Goal: Information Seeking & Learning: Learn about a topic

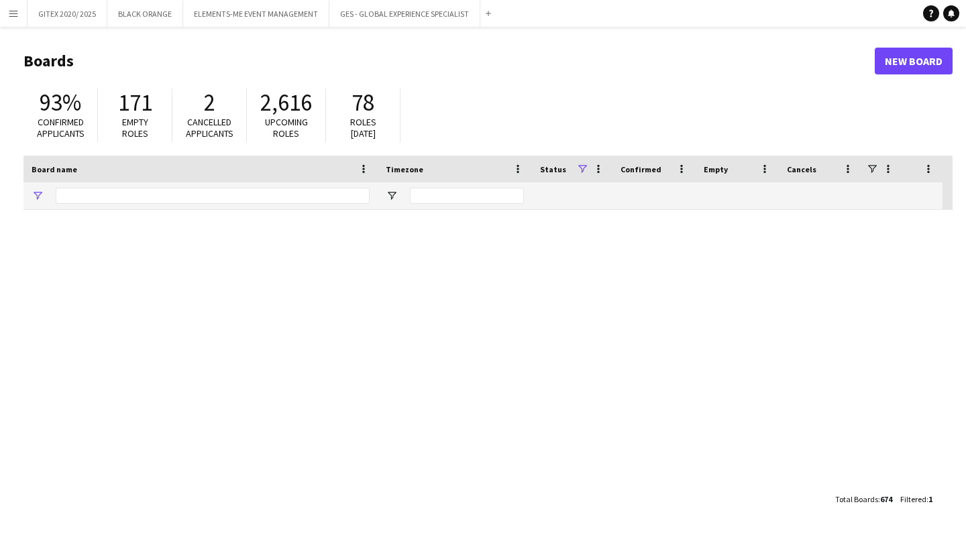
type input "********"
click at [487, 11] on app-icon "Add" at bounding box center [488, 13] width 5 height 5
click at [19, 7] on button "Menu" at bounding box center [13, 13] width 27 height 27
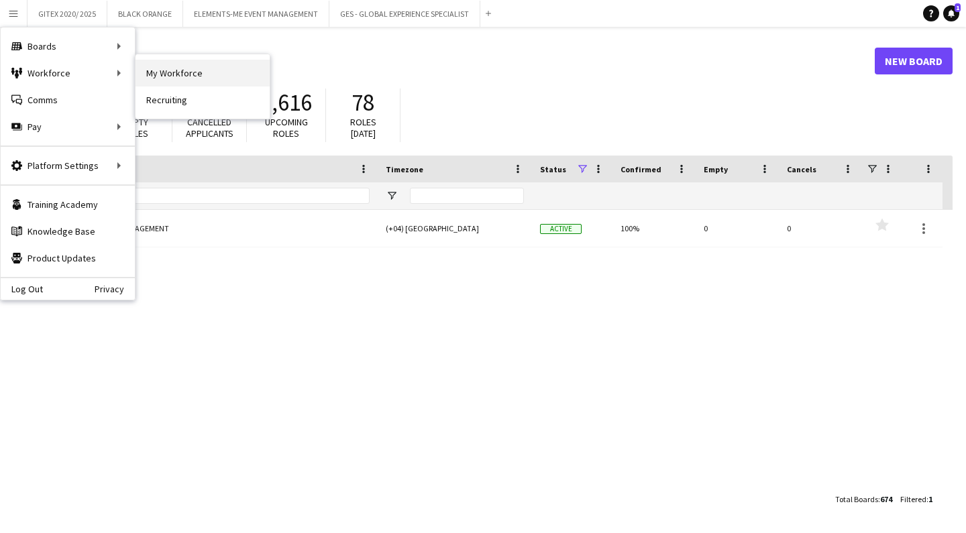
click at [186, 71] on link "My Workforce" at bounding box center [203, 73] width 134 height 27
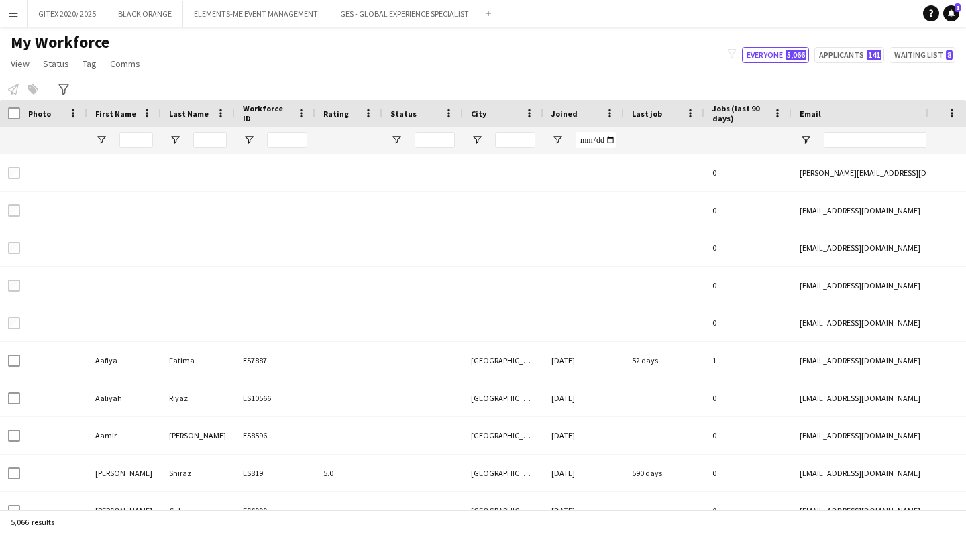
type input "*****"
type input "**********"
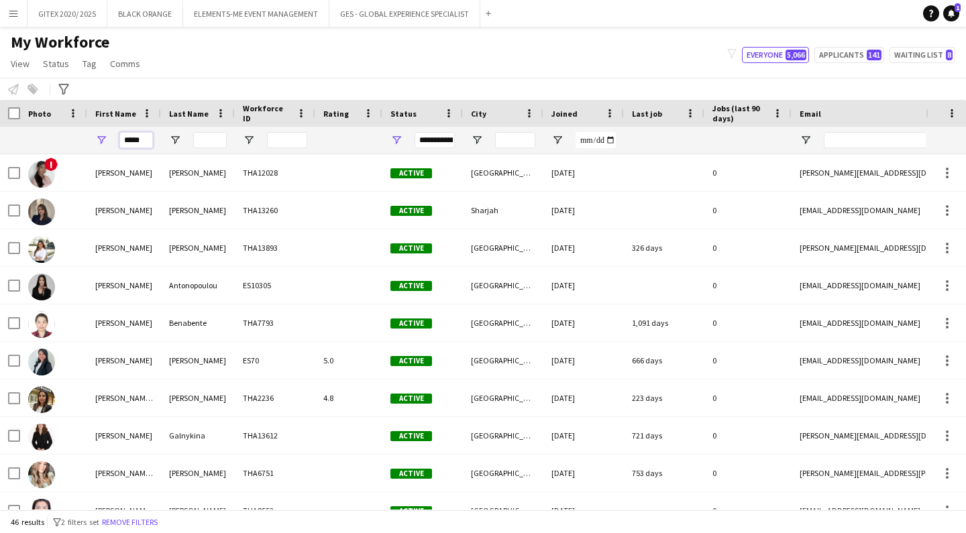
click at [148, 143] on input "*****" at bounding box center [136, 140] width 34 height 16
type input "*"
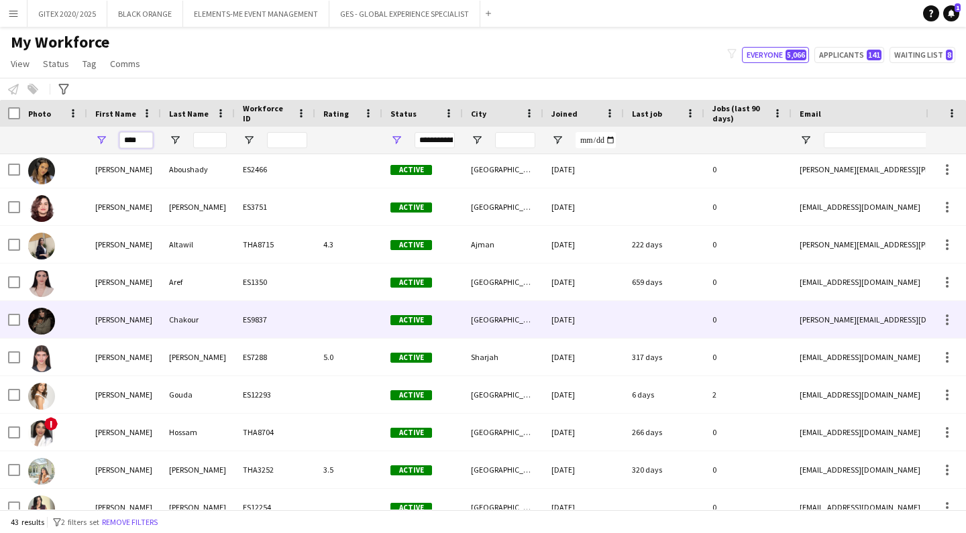
scroll to position [52, 0]
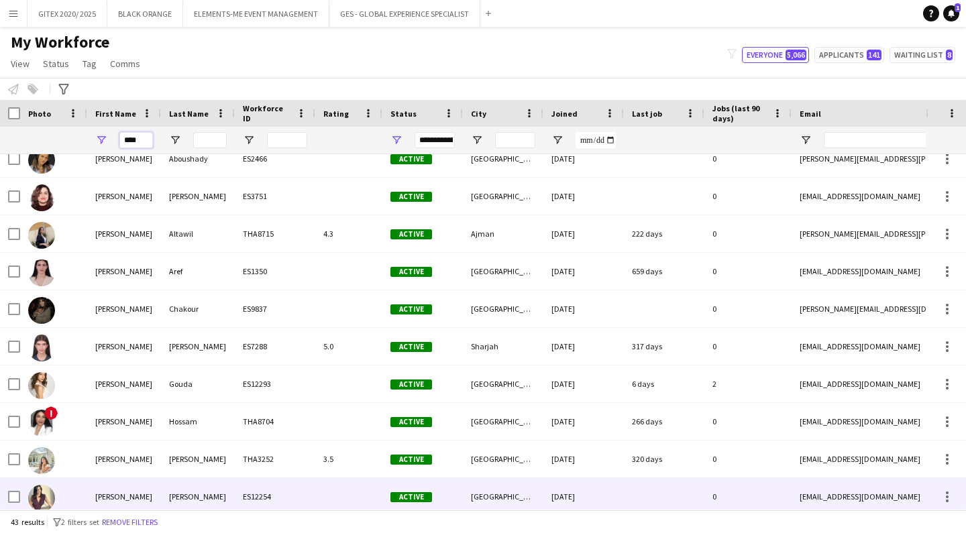
type input "****"
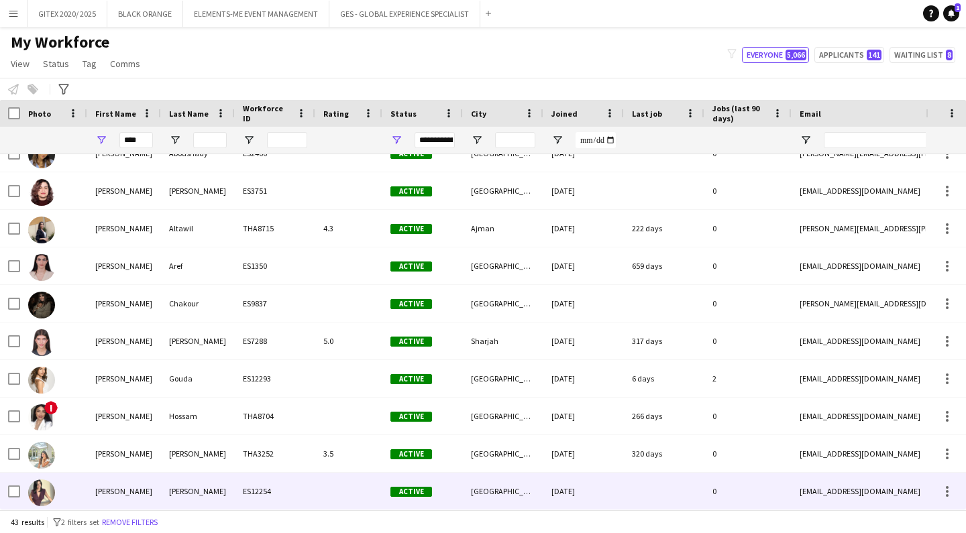
click at [112, 499] on div "[PERSON_NAME]" at bounding box center [124, 491] width 74 height 37
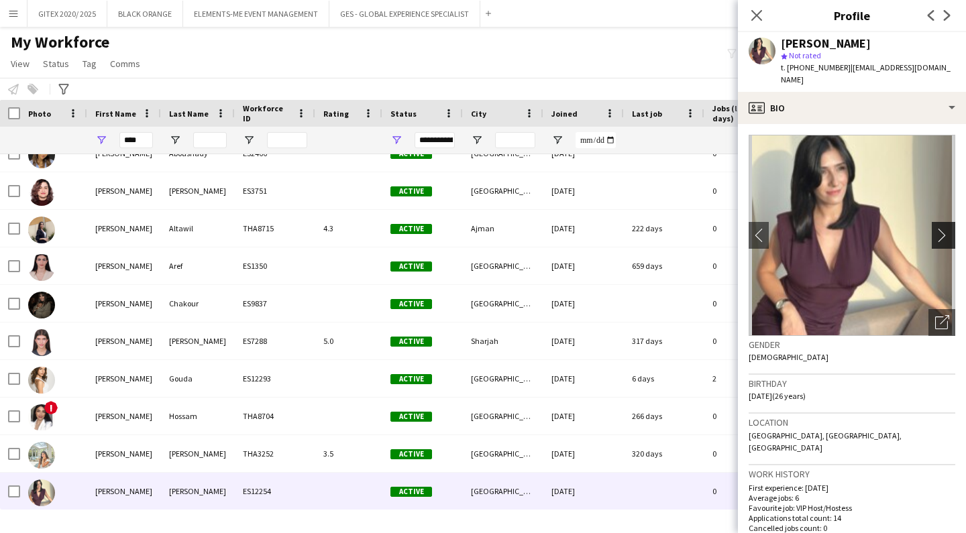
click at [948, 228] on app-icon "chevron-right" at bounding box center [945, 235] width 21 height 14
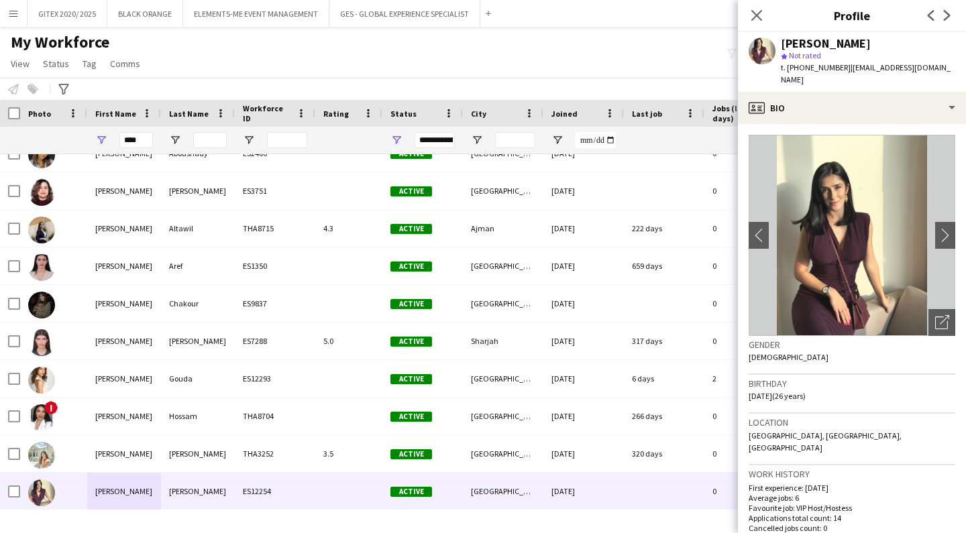
scroll to position [42, 0]
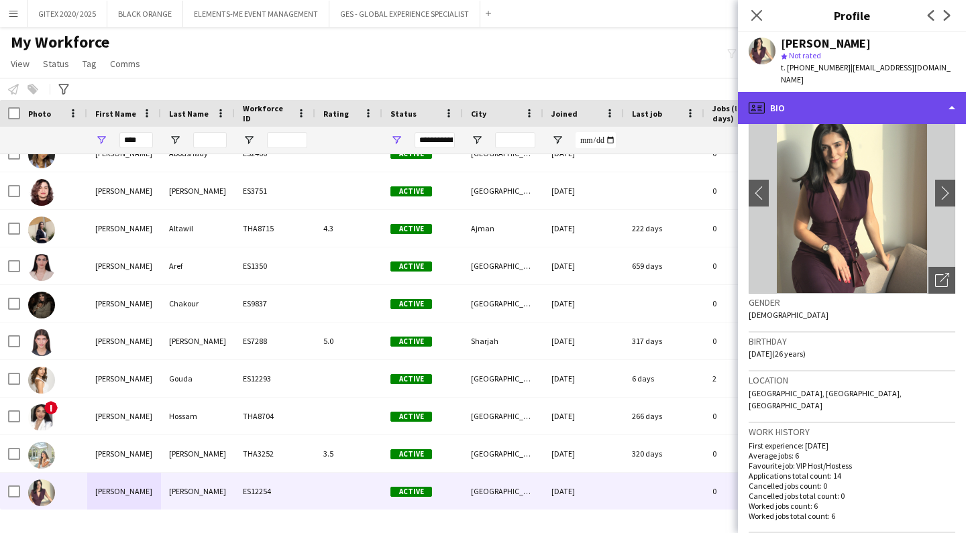
click at [933, 101] on div "profile Bio" at bounding box center [852, 108] width 228 height 32
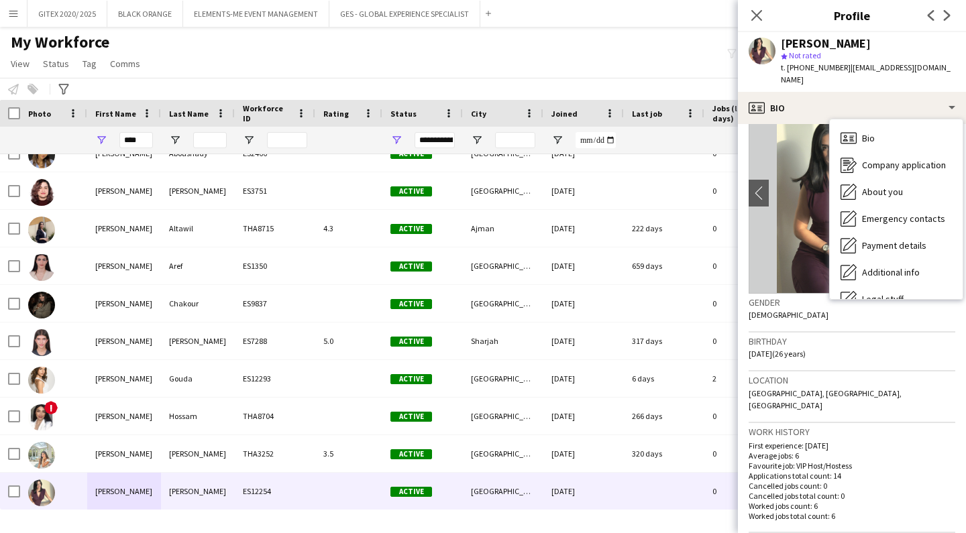
click at [935, 351] on div "Birthday [DEMOGRAPHIC_DATA] (26 years)" at bounding box center [852, 352] width 207 height 39
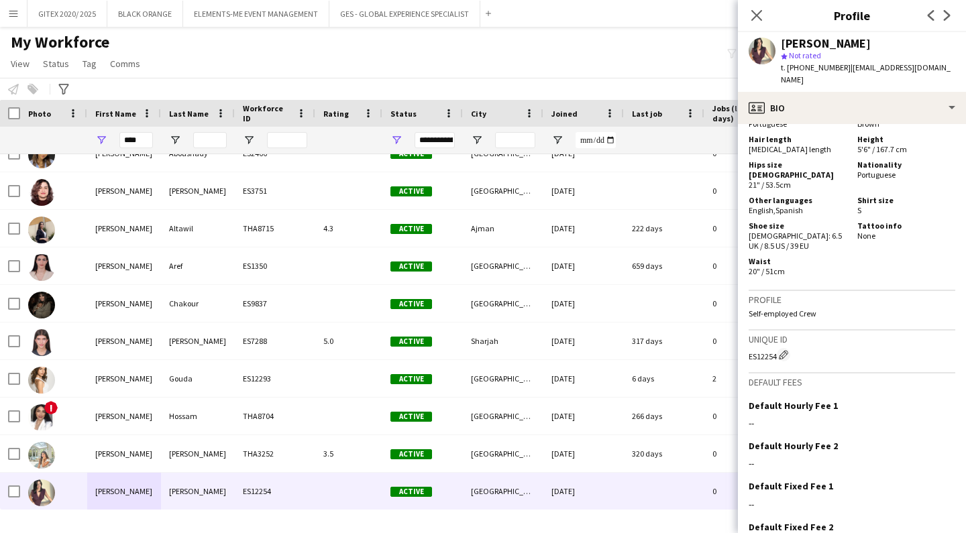
scroll to position [1100, 0]
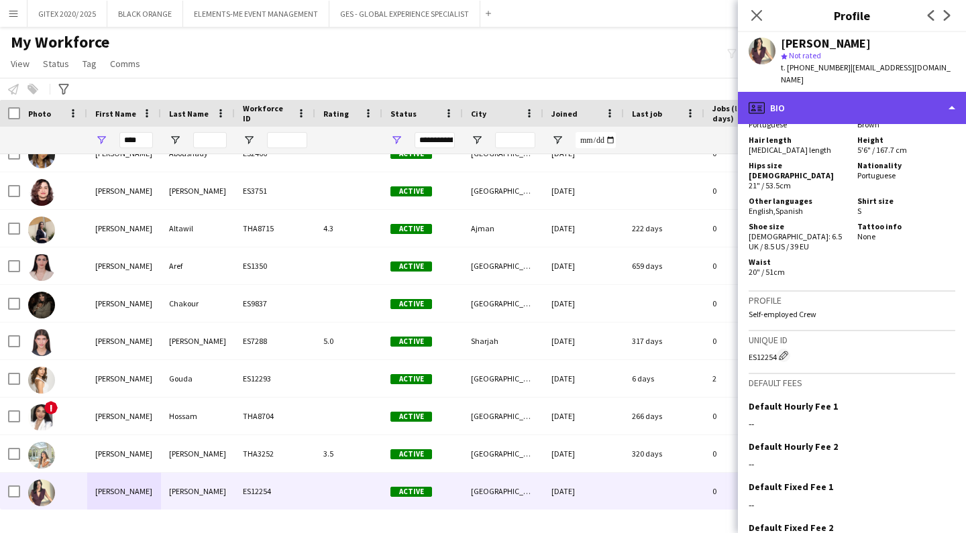
click at [949, 98] on div "profile Bio" at bounding box center [852, 108] width 228 height 32
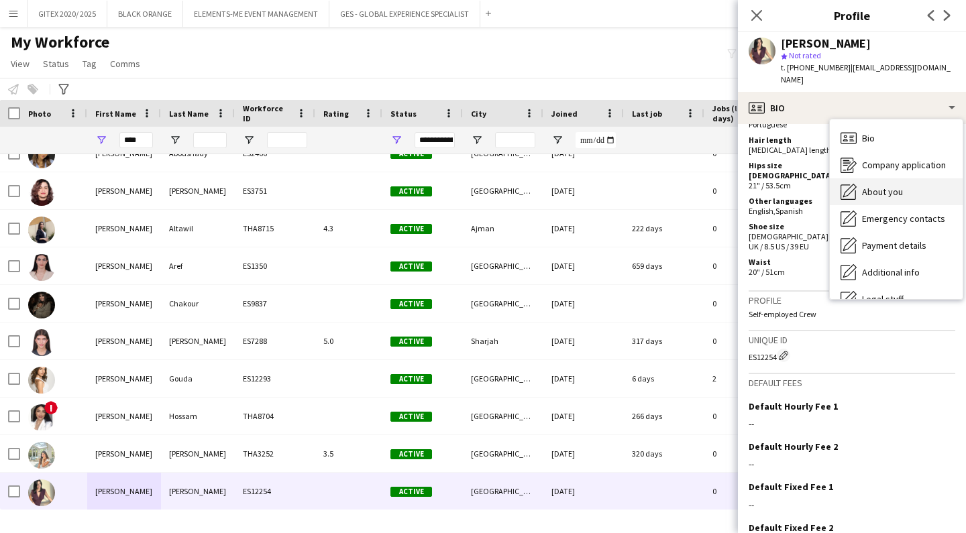
click at [913, 178] on div "About you About you" at bounding box center [896, 191] width 133 height 27
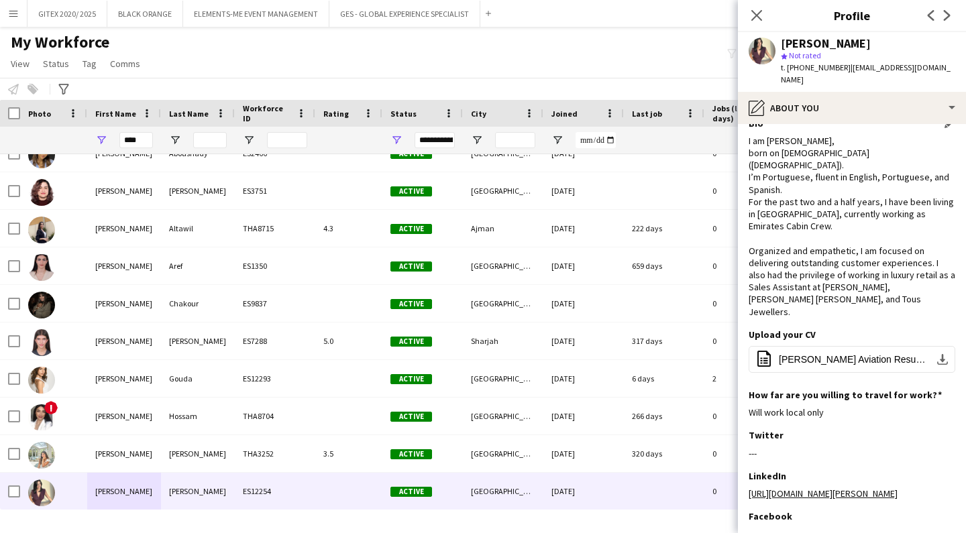
scroll to position [3, 0]
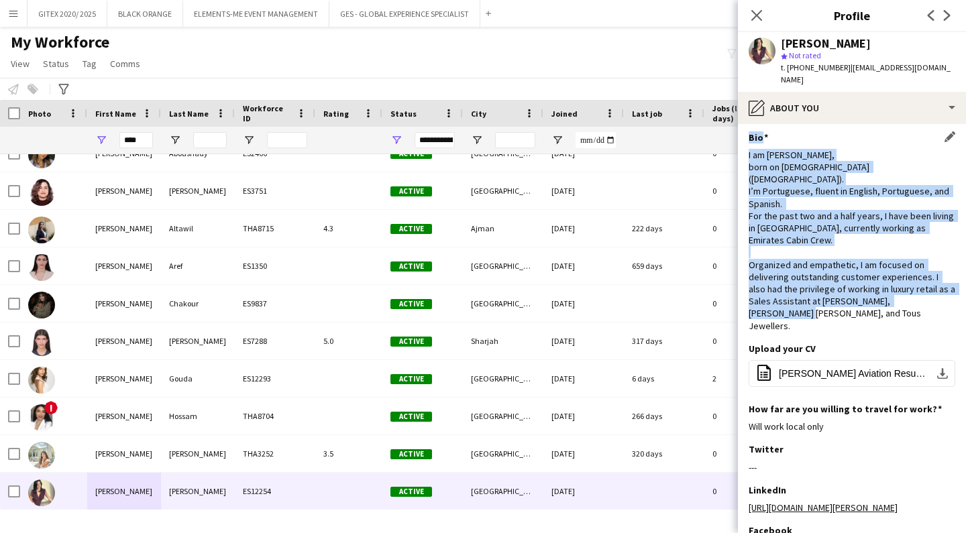
drag, startPoint x: 749, startPoint y: 126, endPoint x: 841, endPoint y: 278, distance: 177.3
click at [841, 278] on div "Bio Edit this field I am [PERSON_NAME], born on [DEMOGRAPHIC_DATA] ([DEMOGRAPHI…" at bounding box center [852, 237] width 207 height 211
copy div "Bio Edit this field I am [PERSON_NAME], born on [DEMOGRAPHIC_DATA] ([DEMOGRAPHI…"
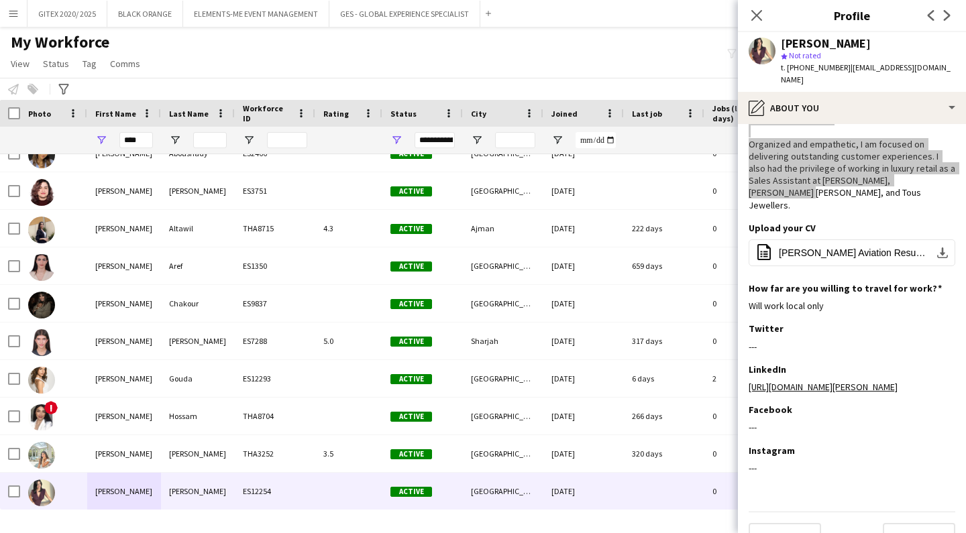
scroll to position [123, 0]
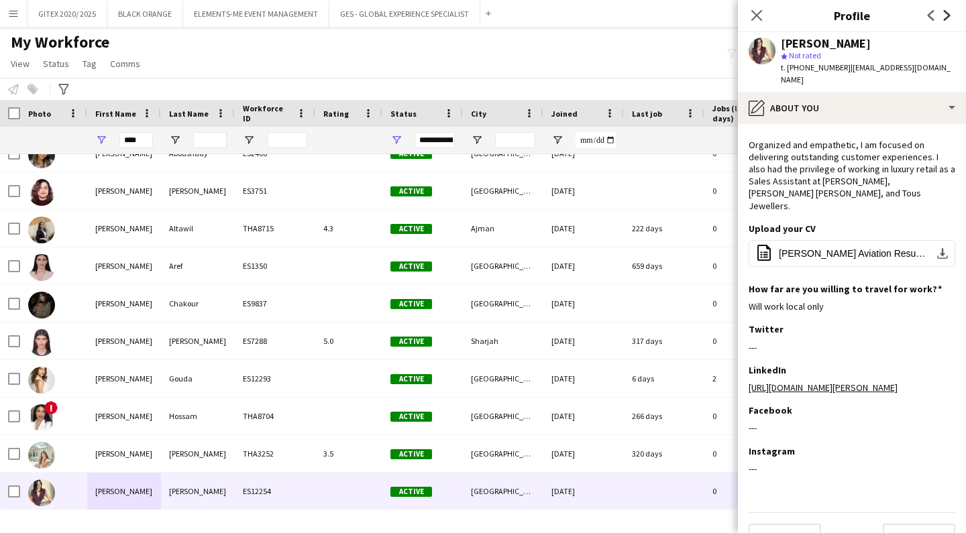
click at [948, 19] on icon "Next" at bounding box center [947, 15] width 11 height 11
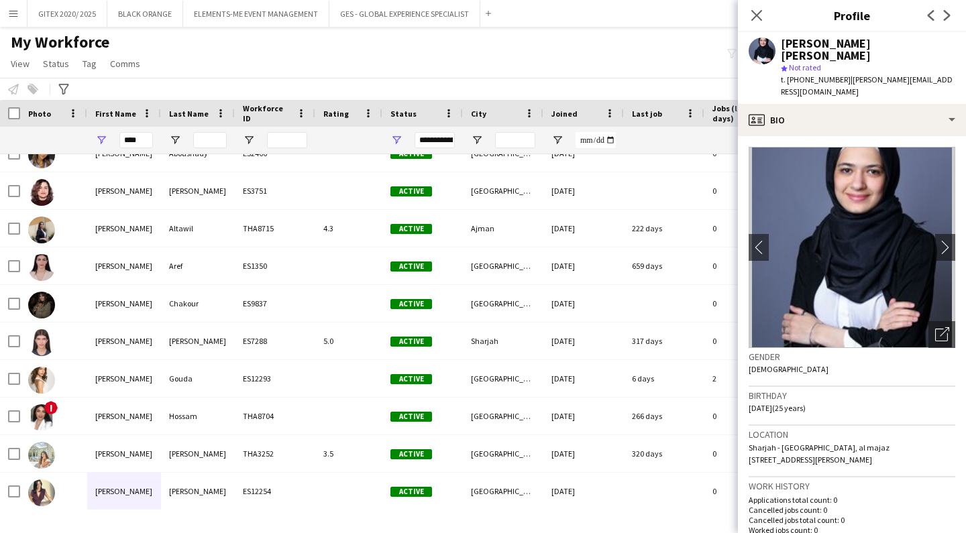
click at [927, 21] on app-icon "Previous" at bounding box center [931, 15] width 16 height 16
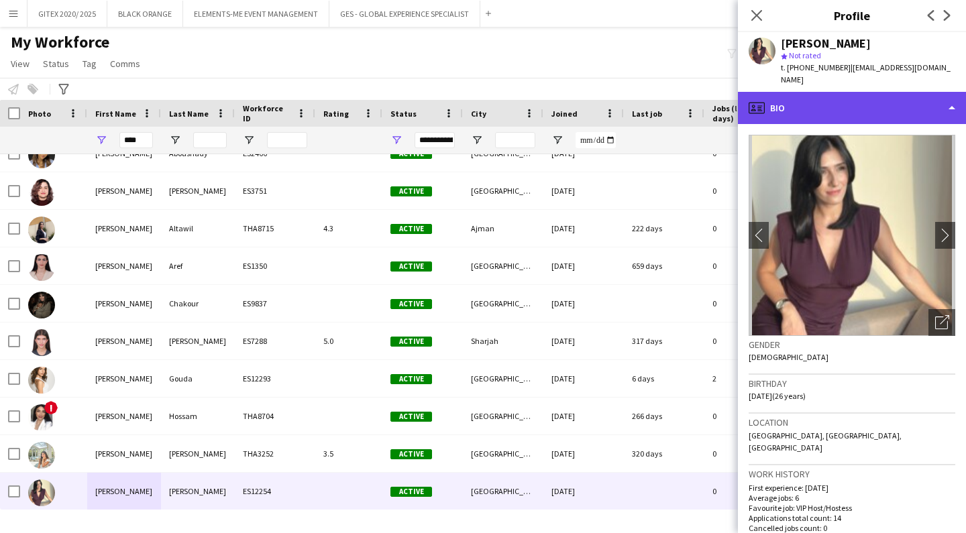
click at [890, 92] on div "profile Bio" at bounding box center [852, 108] width 228 height 32
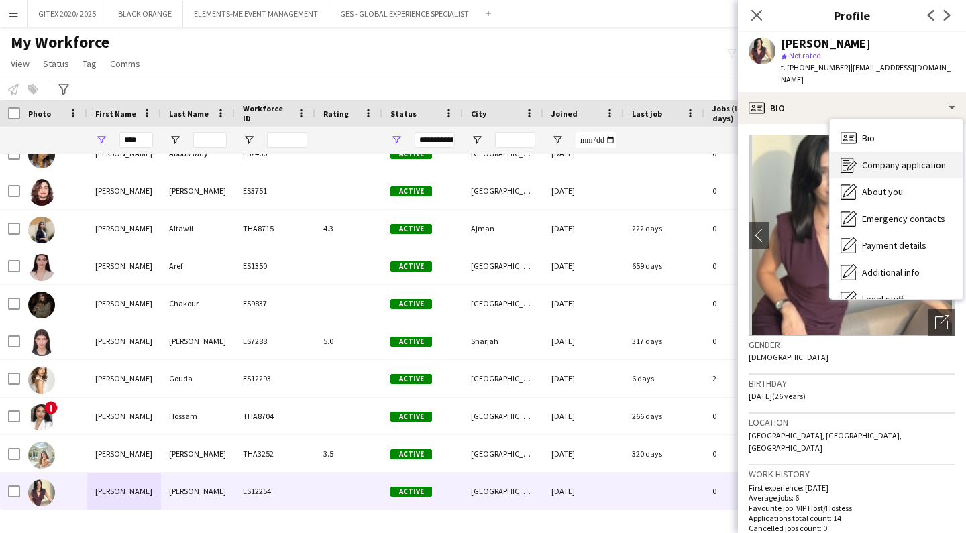
click at [894, 159] on span "Company application" at bounding box center [904, 165] width 84 height 12
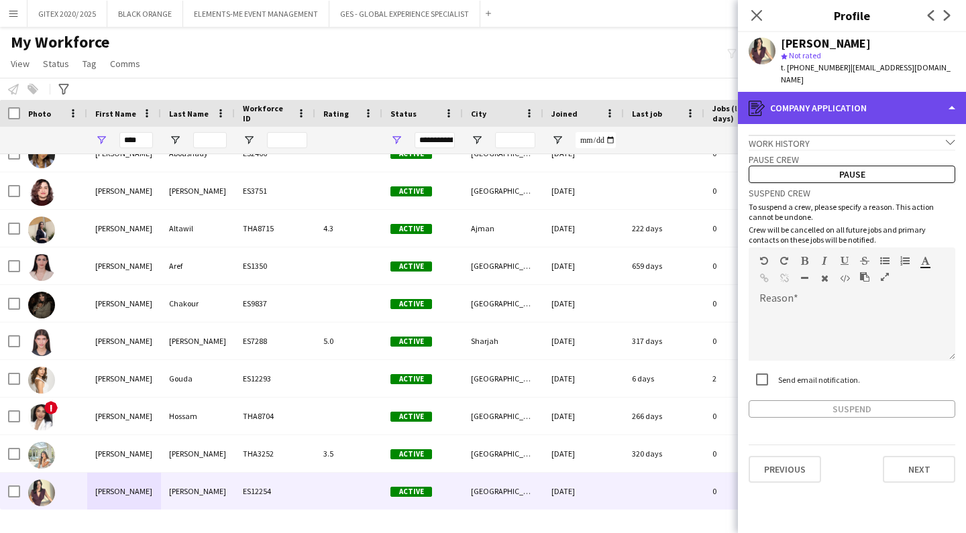
click at [878, 100] on div "register Company application" at bounding box center [852, 108] width 228 height 32
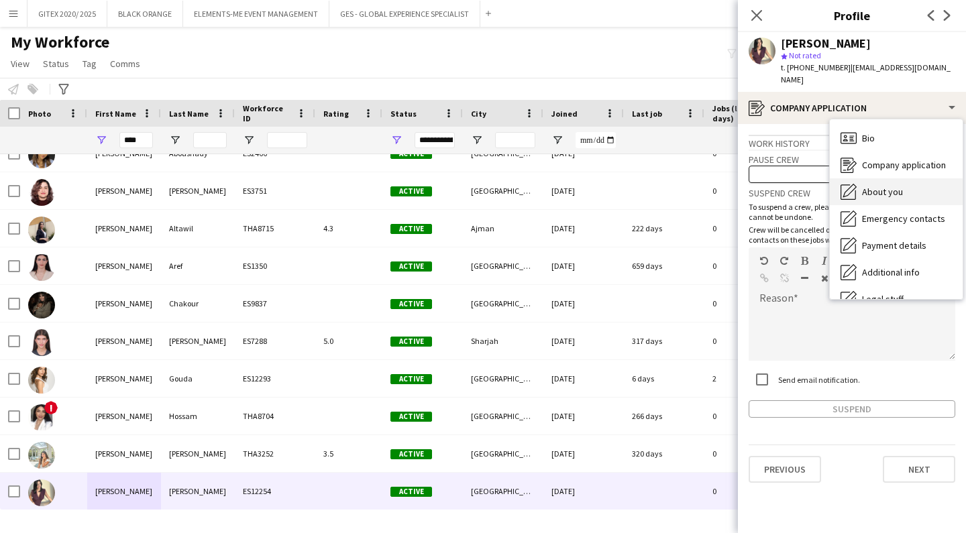
click at [884, 186] on span "About you" at bounding box center [882, 192] width 41 height 12
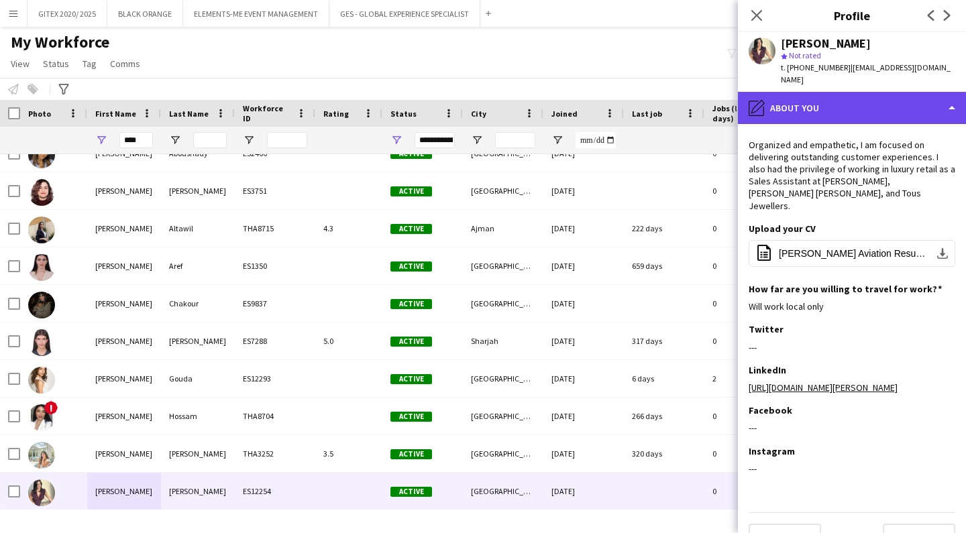
click at [906, 99] on div "pencil4 About you" at bounding box center [852, 108] width 228 height 32
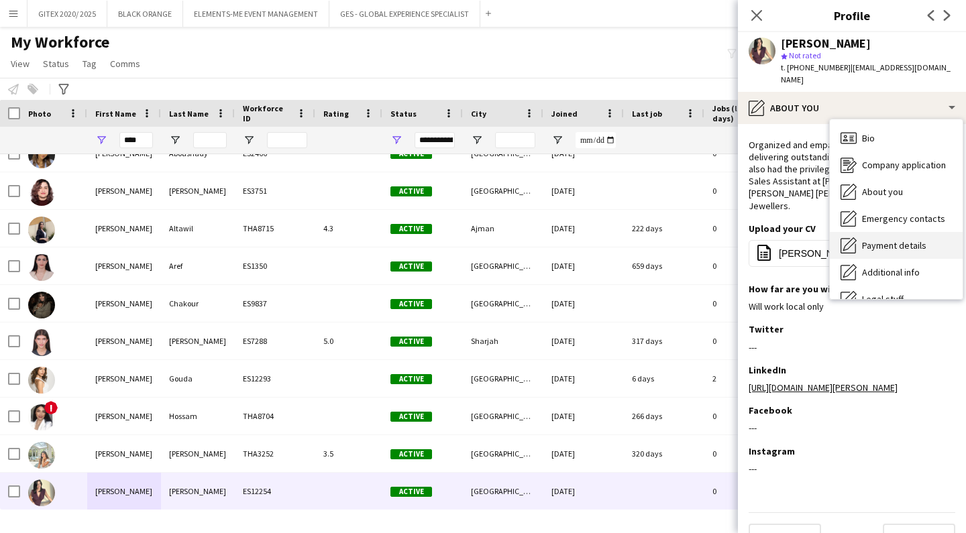
click at [900, 240] on span "Payment details" at bounding box center [894, 246] width 64 height 12
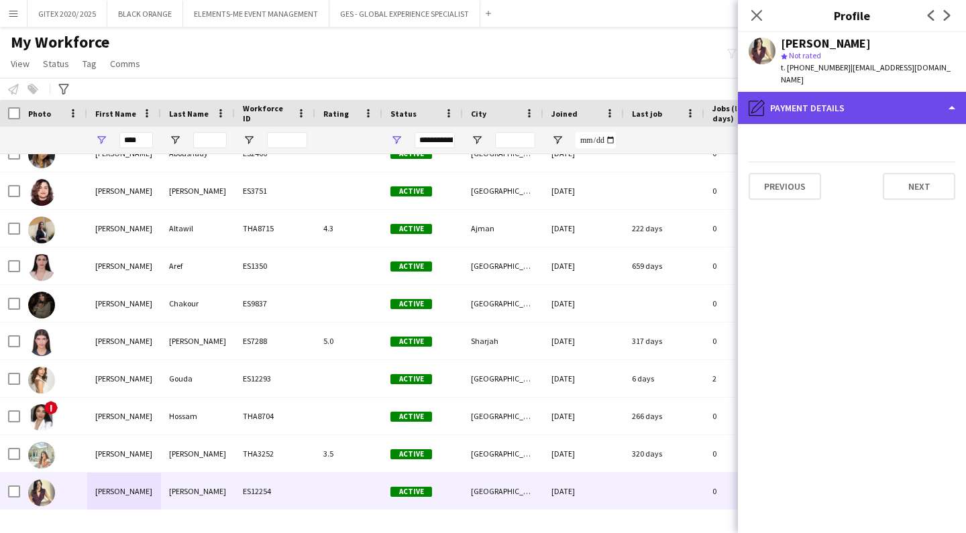
click at [898, 98] on div "pencil4 Payment details" at bounding box center [852, 108] width 228 height 32
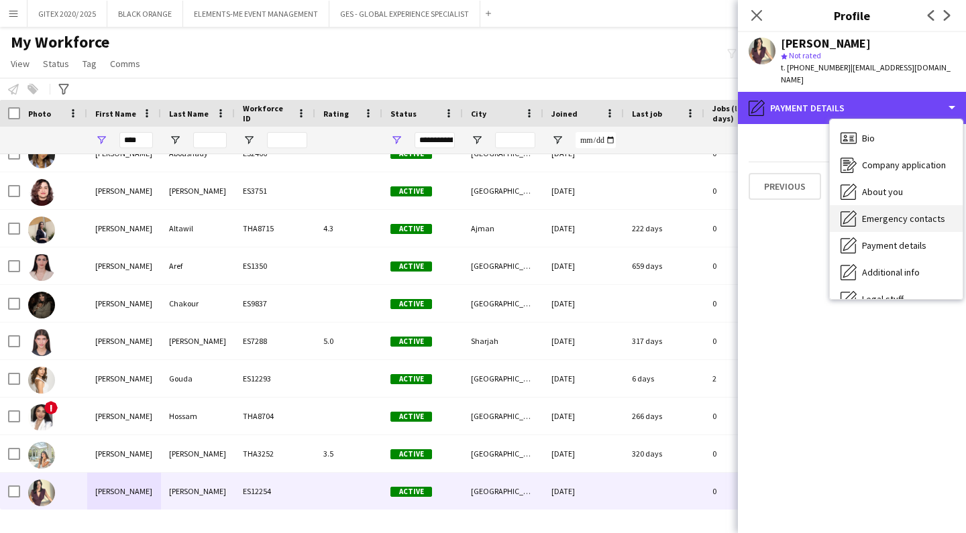
scroll to position [37, 0]
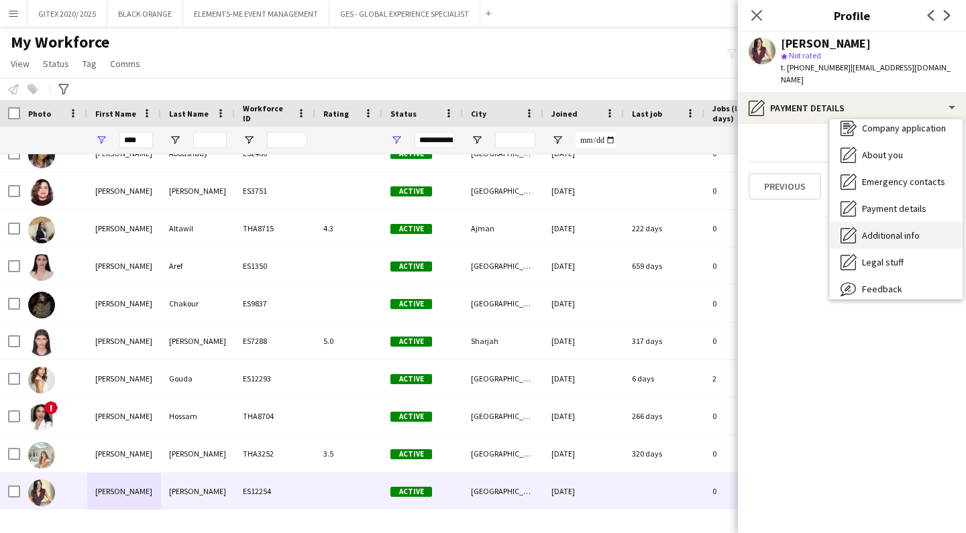
click at [898, 229] on span "Additional info" at bounding box center [891, 235] width 58 height 12
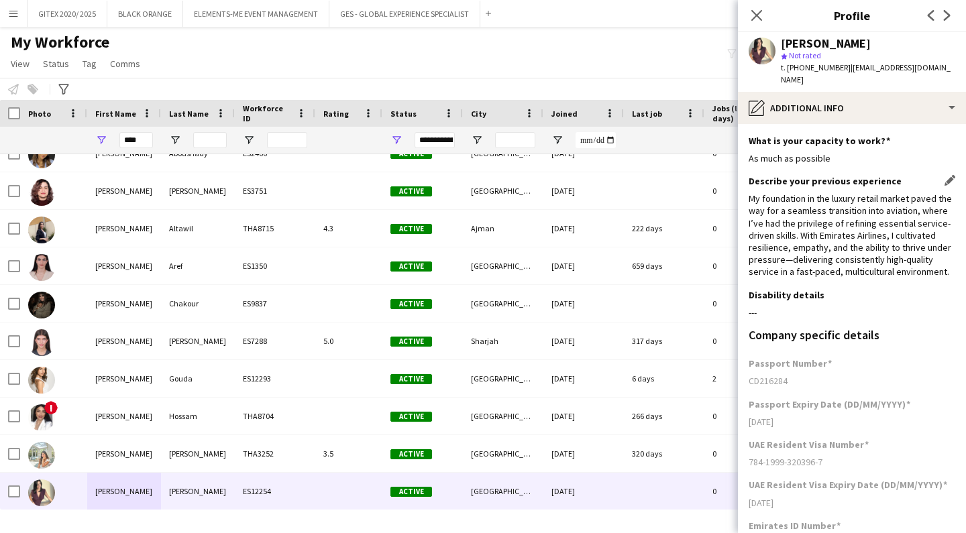
scroll to position [0, 0]
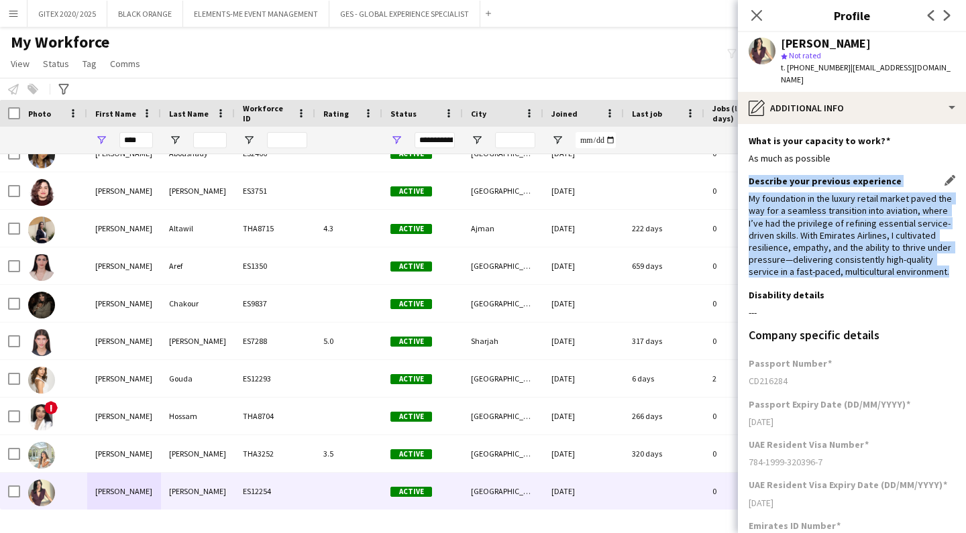
drag, startPoint x: 751, startPoint y: 166, endPoint x: 946, endPoint y: 263, distance: 217.8
click at [946, 263] on div "Describe your previous experience Edit this field My foundation in the luxury r…" at bounding box center [852, 232] width 207 height 114
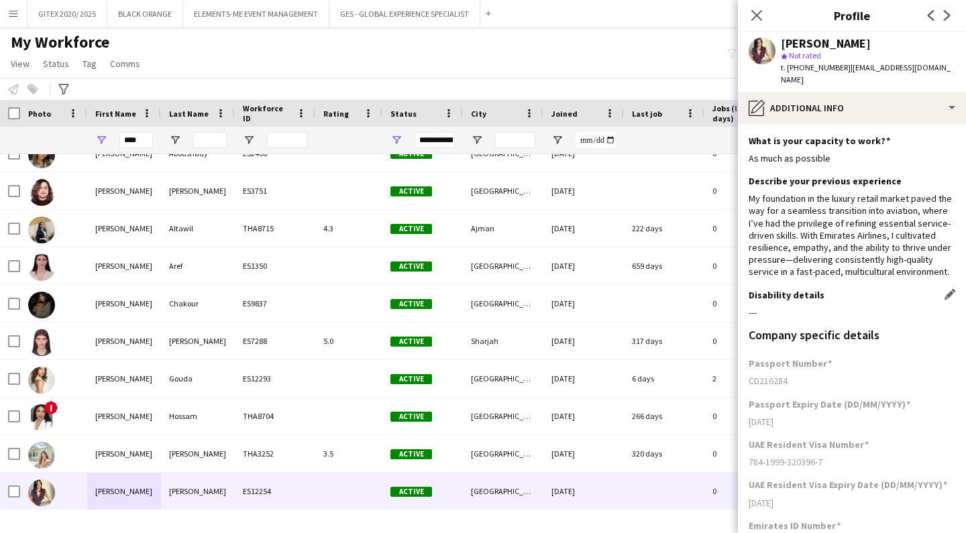
click at [931, 307] on div "---" at bounding box center [852, 313] width 207 height 12
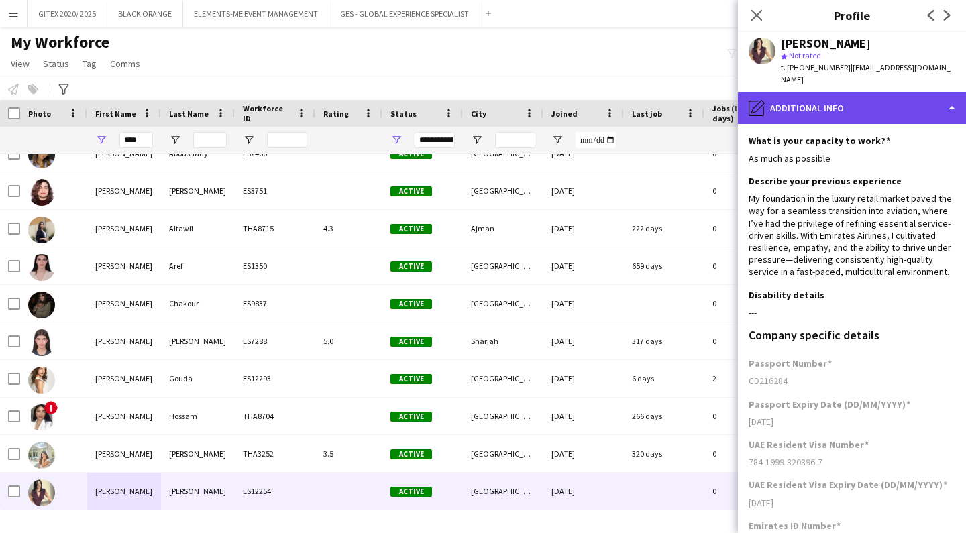
click at [927, 103] on div "pencil4 Additional info" at bounding box center [852, 108] width 228 height 32
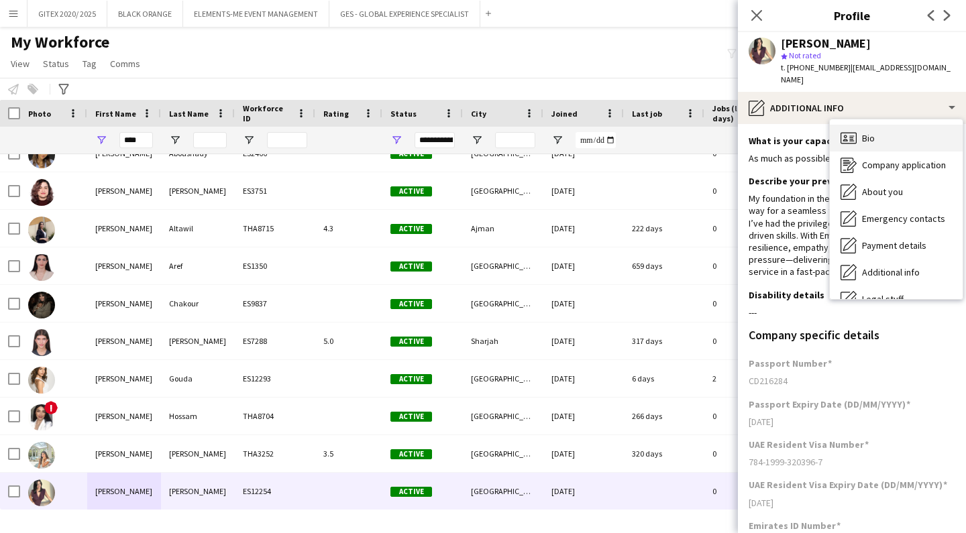
click at [866, 132] on span "Bio" at bounding box center [868, 138] width 13 height 12
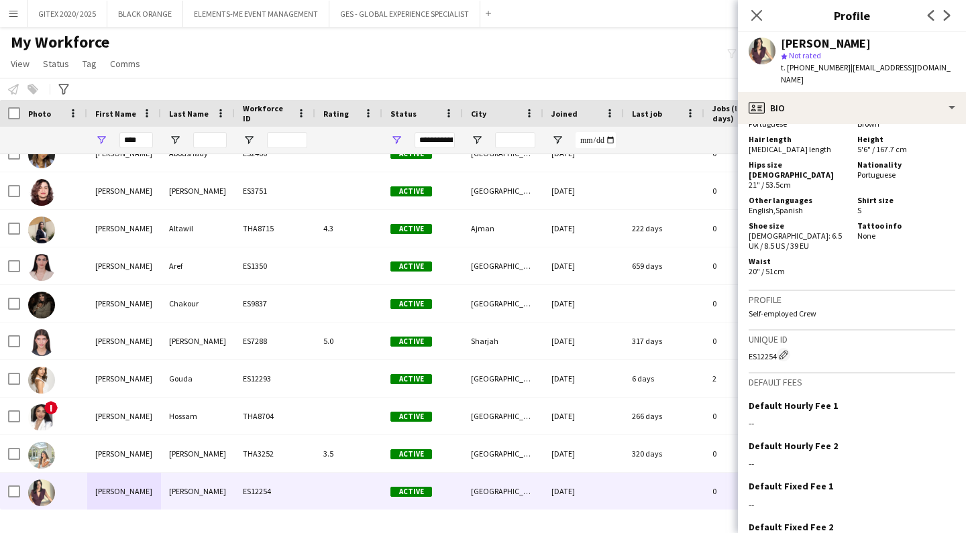
scroll to position [1100, 0]
click at [939, 20] on app-icon "Next" at bounding box center [947, 15] width 16 height 16
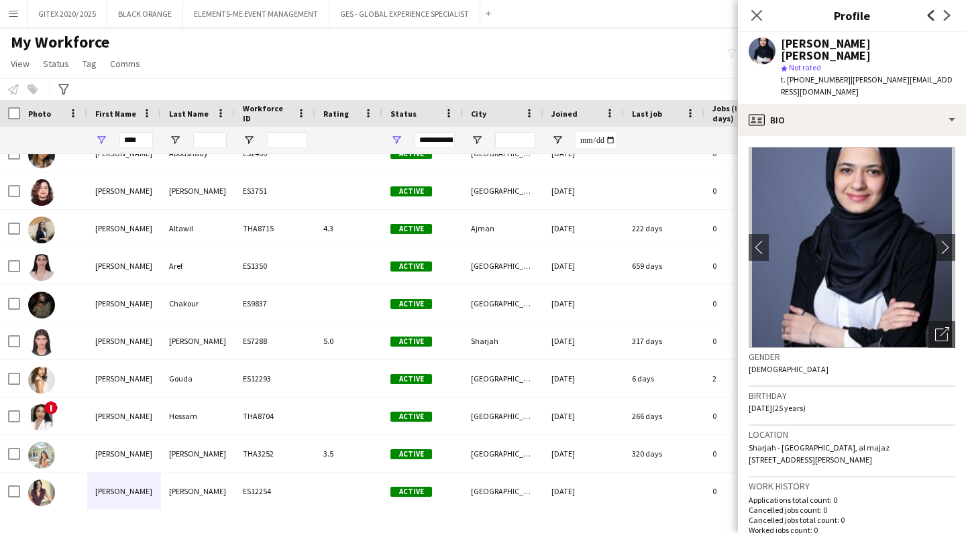
click at [931, 15] on icon "Previous" at bounding box center [931, 15] width 11 height 11
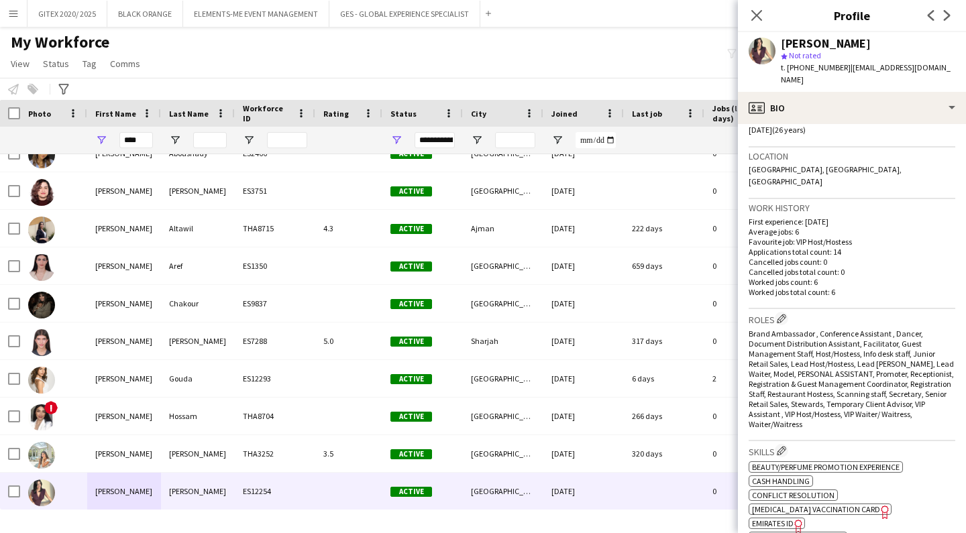
scroll to position [91, 0]
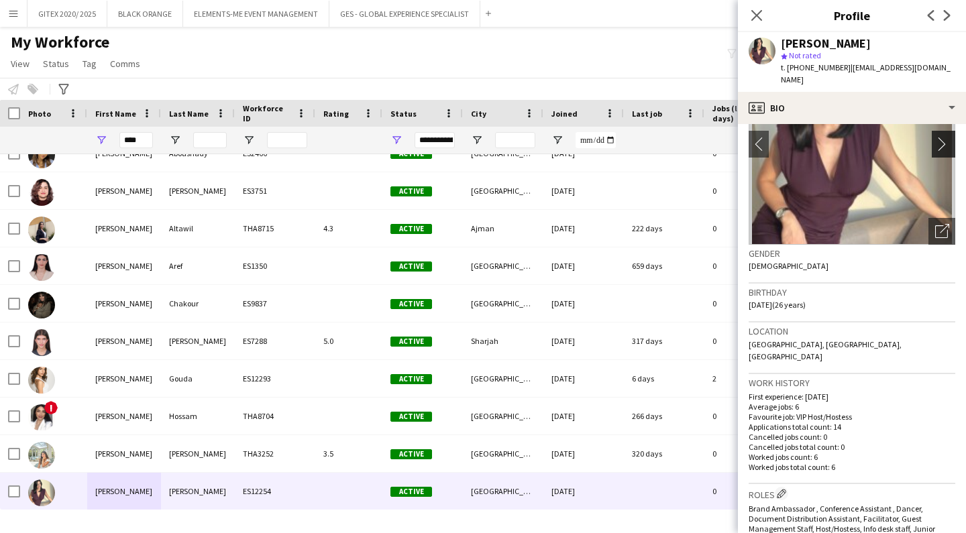
click at [947, 137] on app-icon "chevron-right" at bounding box center [945, 144] width 21 height 14
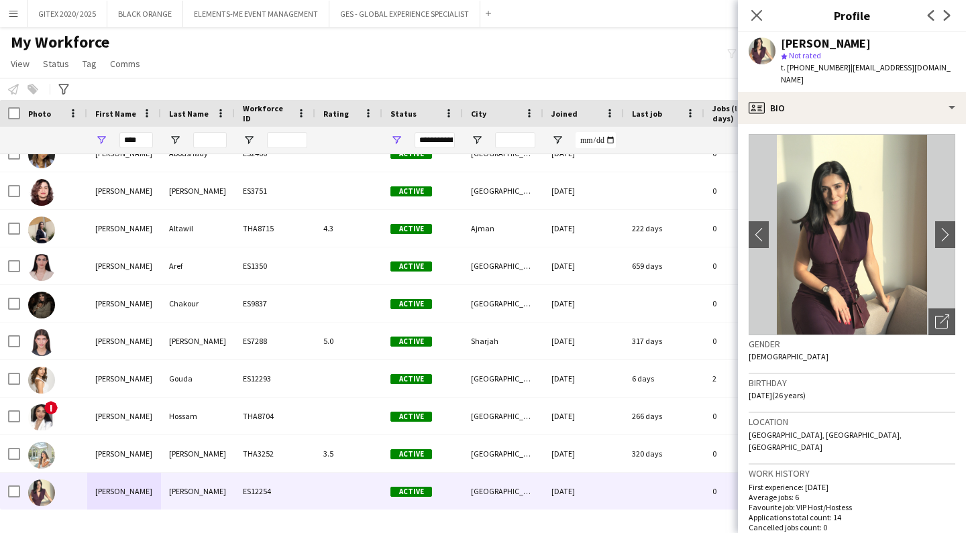
scroll to position [0, 0]
click at [943, 228] on app-icon "chevron-right" at bounding box center [945, 235] width 21 height 14
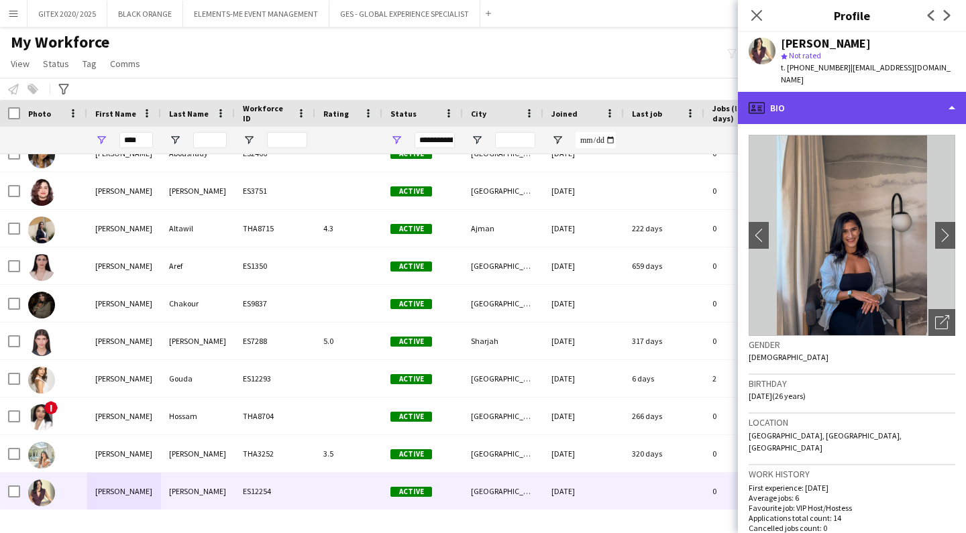
click at [826, 100] on div "profile Bio" at bounding box center [852, 108] width 228 height 32
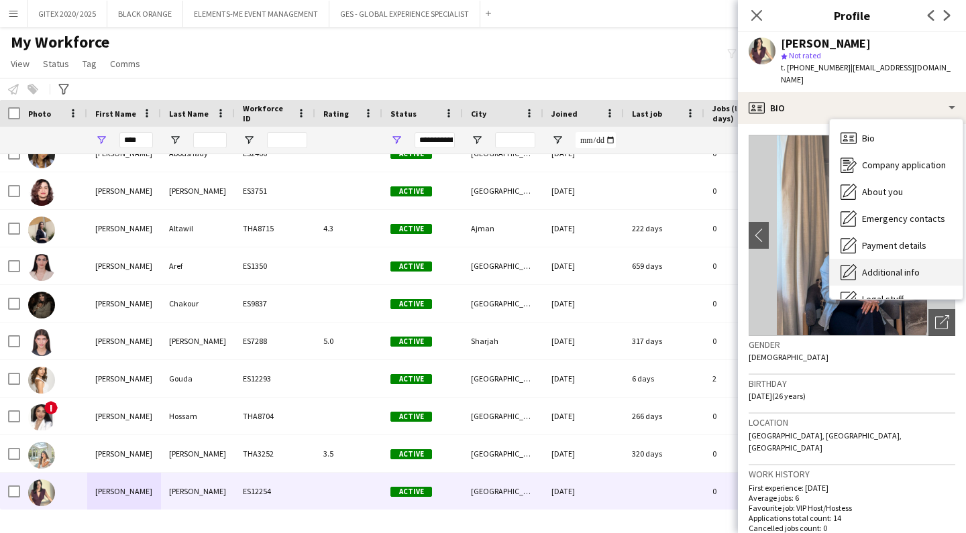
click at [893, 266] on span "Additional info" at bounding box center [891, 272] width 58 height 12
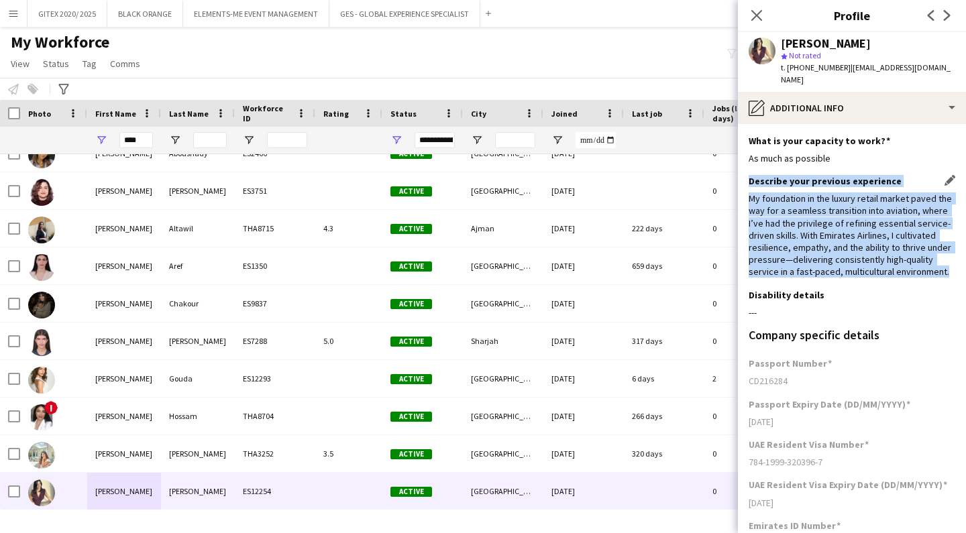
drag, startPoint x: 751, startPoint y: 170, endPoint x: 947, endPoint y: 260, distance: 216.5
click at [947, 260] on div "Describe your previous experience Edit this field My foundation in the luxury r…" at bounding box center [852, 232] width 207 height 114
copy div "Describe your previous experience Edit this field My foundation in the luxury r…"
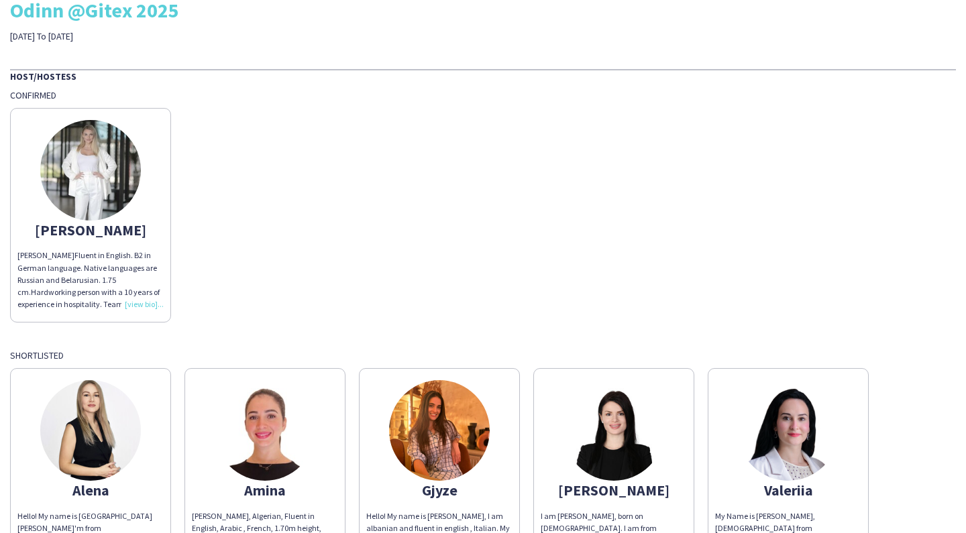
scroll to position [72, 0]
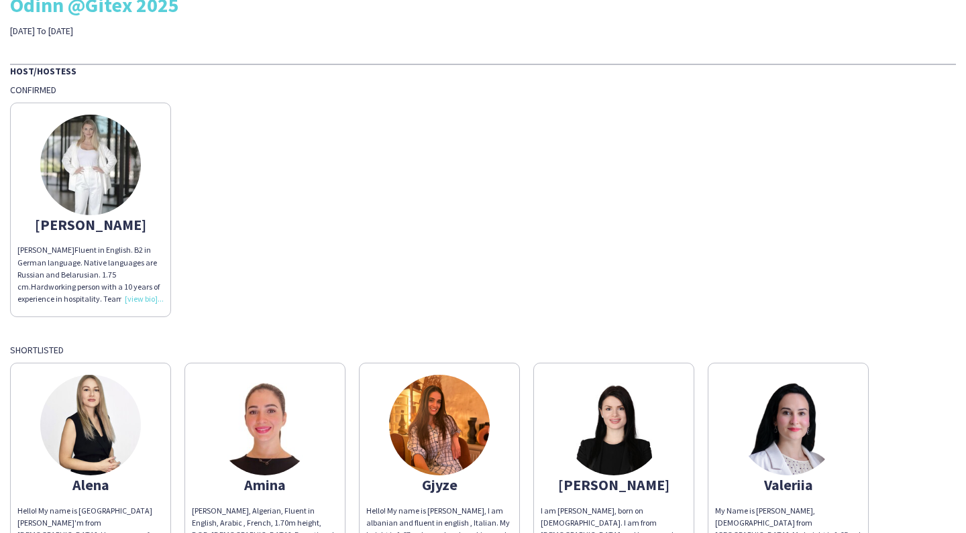
click at [150, 303] on div "Anna P. Fluent in English. B2 in German language. Native languages are Russian …" at bounding box center [90, 274] width 146 height 61
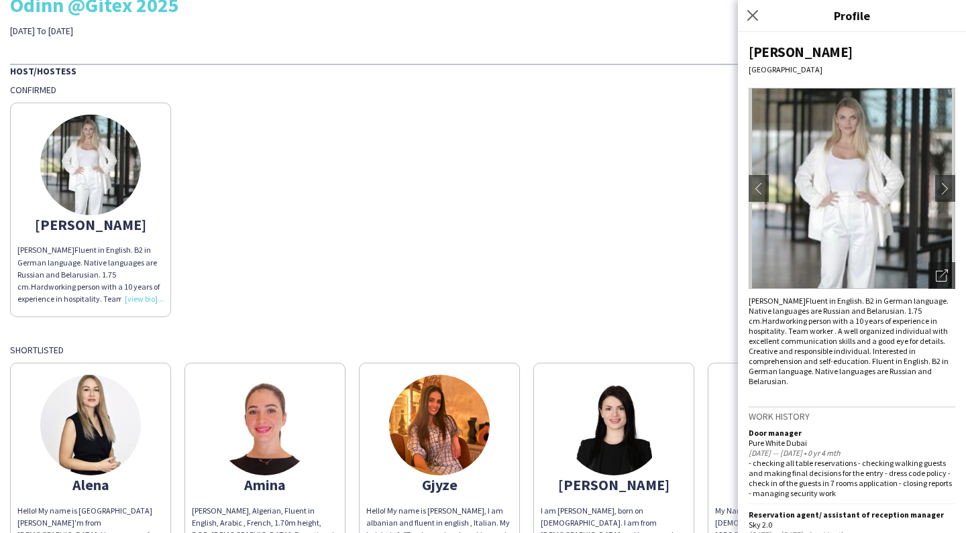
click at [869, 347] on span "Hardworking person with a 10 years of experience in hospitality. Team worker . …" at bounding box center [849, 351] width 200 height 70
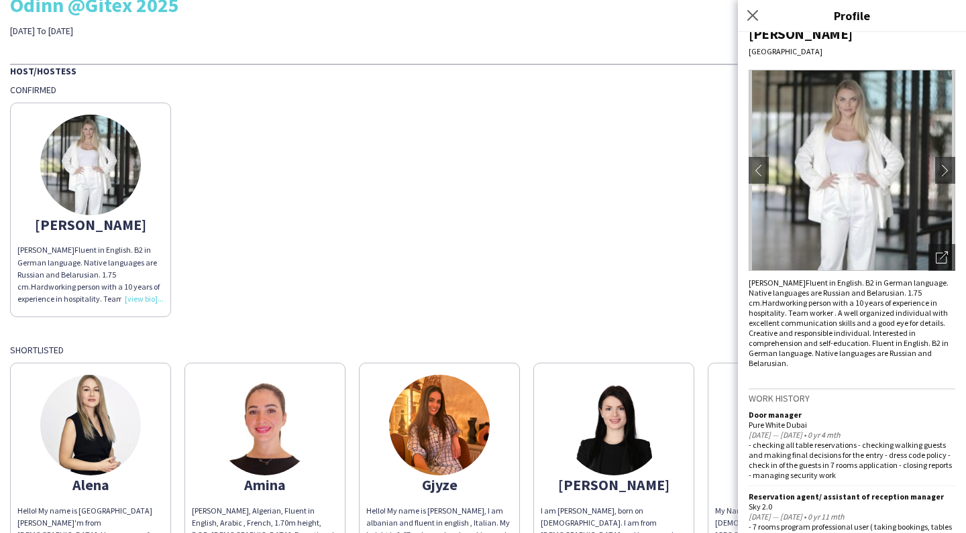
scroll to position [17, 0]
click at [534, 155] on div "Anna Anna P. Fluent in English. B2 in German language. Native languages are Rus…" at bounding box center [483, 206] width 946 height 221
